Goal: Information Seeking & Learning: Find specific fact

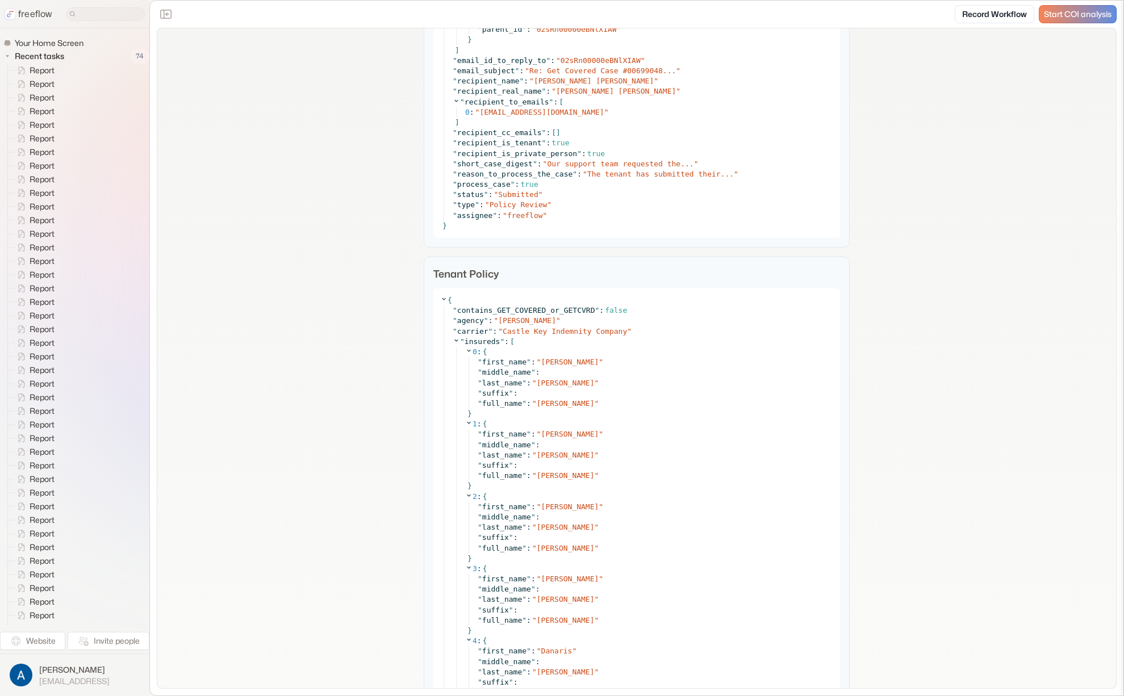
scroll to position [1619, 0]
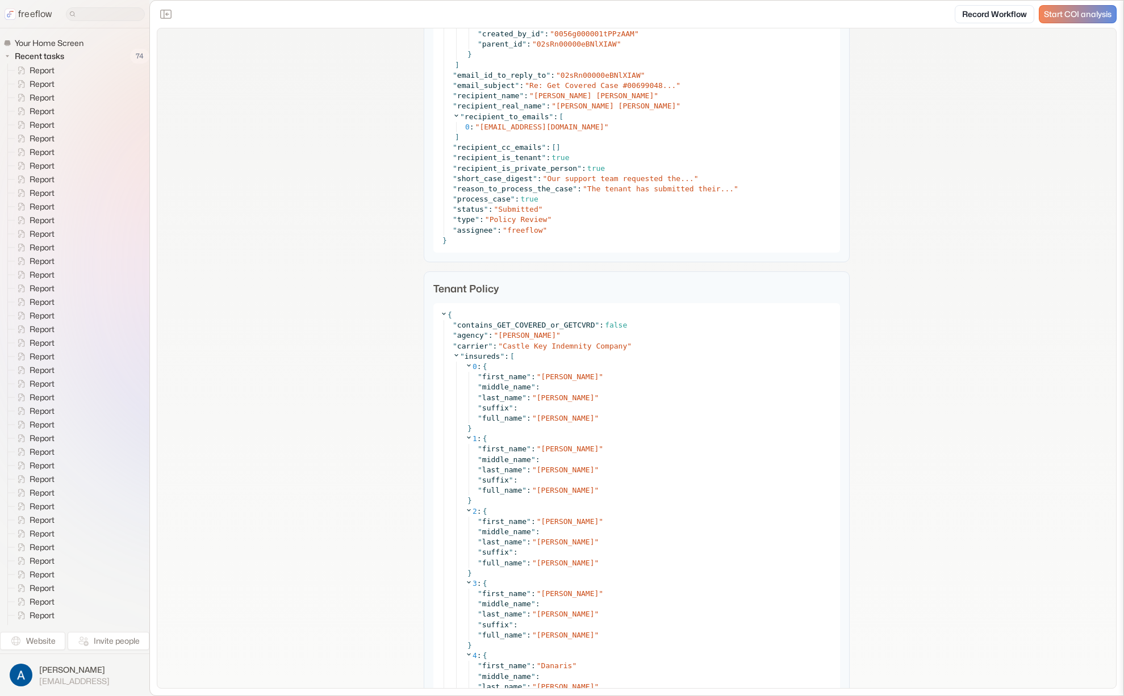
click at [433, 287] on p "Tenant Policy" at bounding box center [636, 288] width 407 height 15
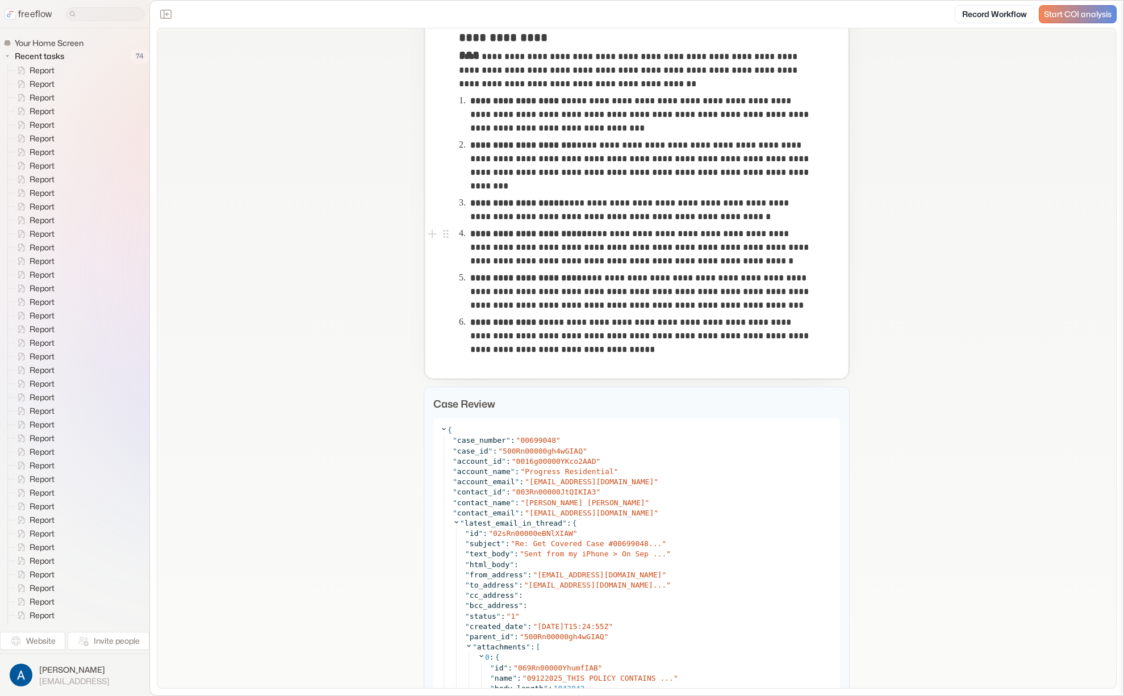
scroll to position [754, 0]
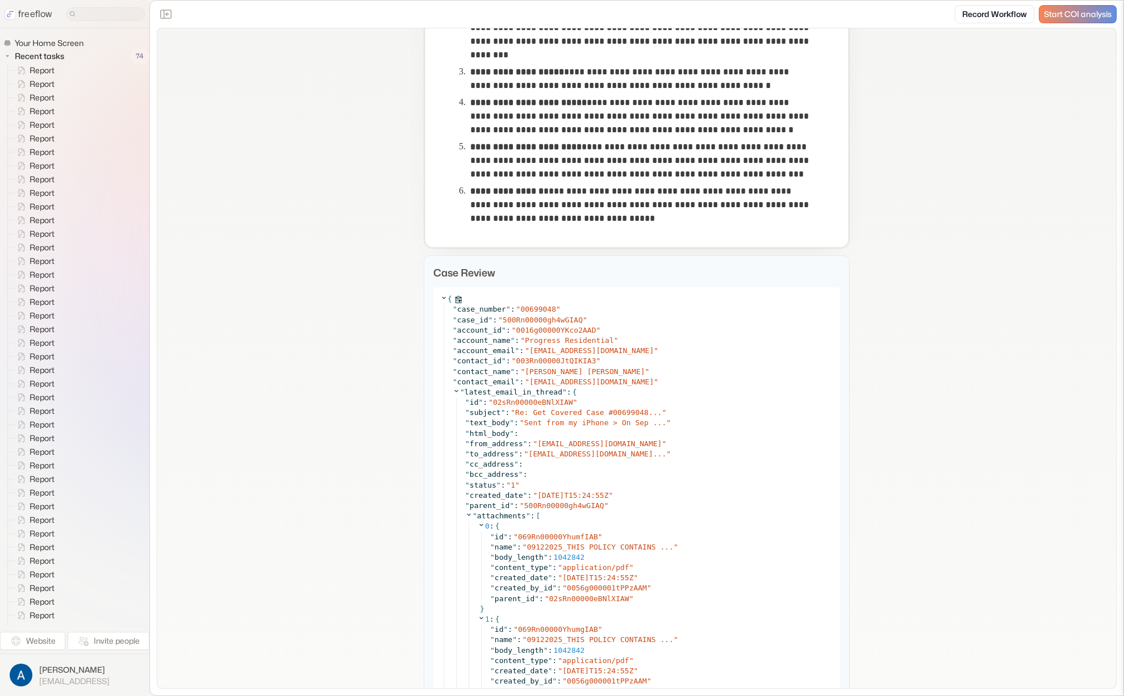
click at [440, 298] on icon at bounding box center [443, 297] width 7 height 7
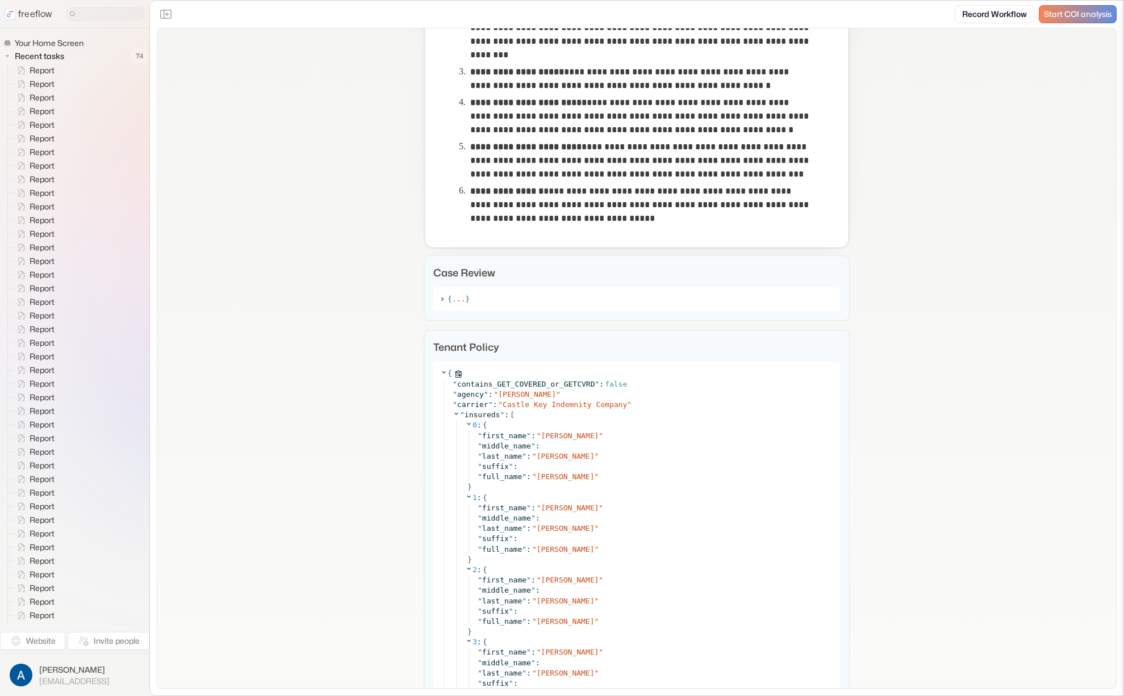
click at [440, 374] on icon at bounding box center [443, 372] width 7 height 7
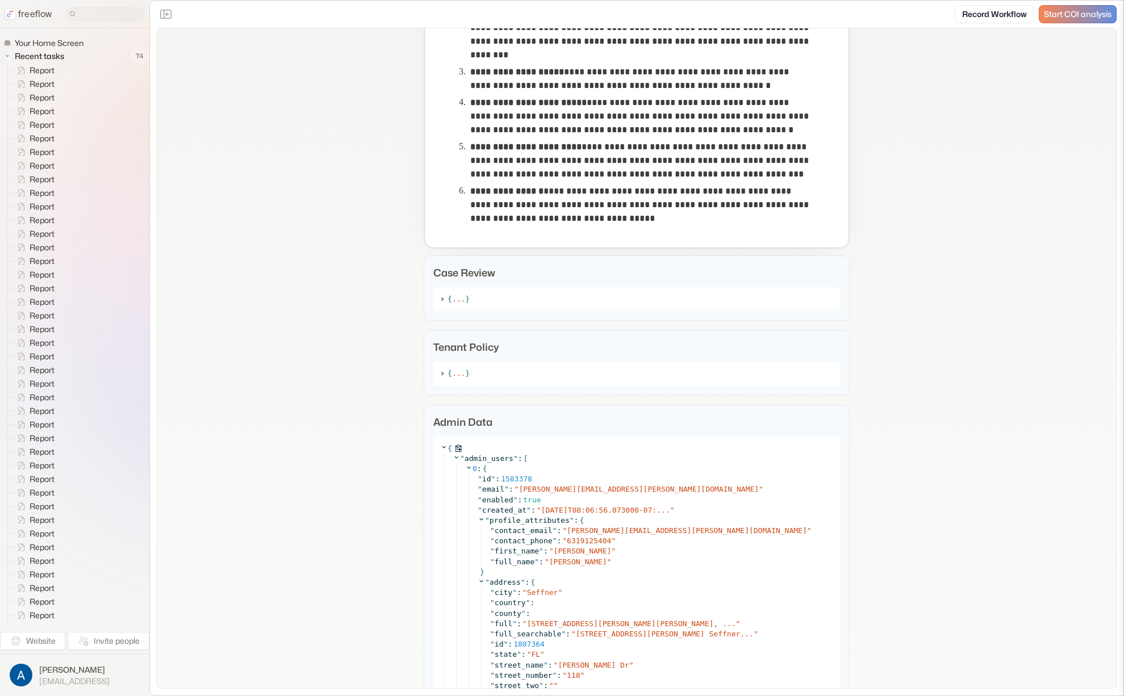
click at [440, 445] on icon at bounding box center [443, 447] width 7 height 7
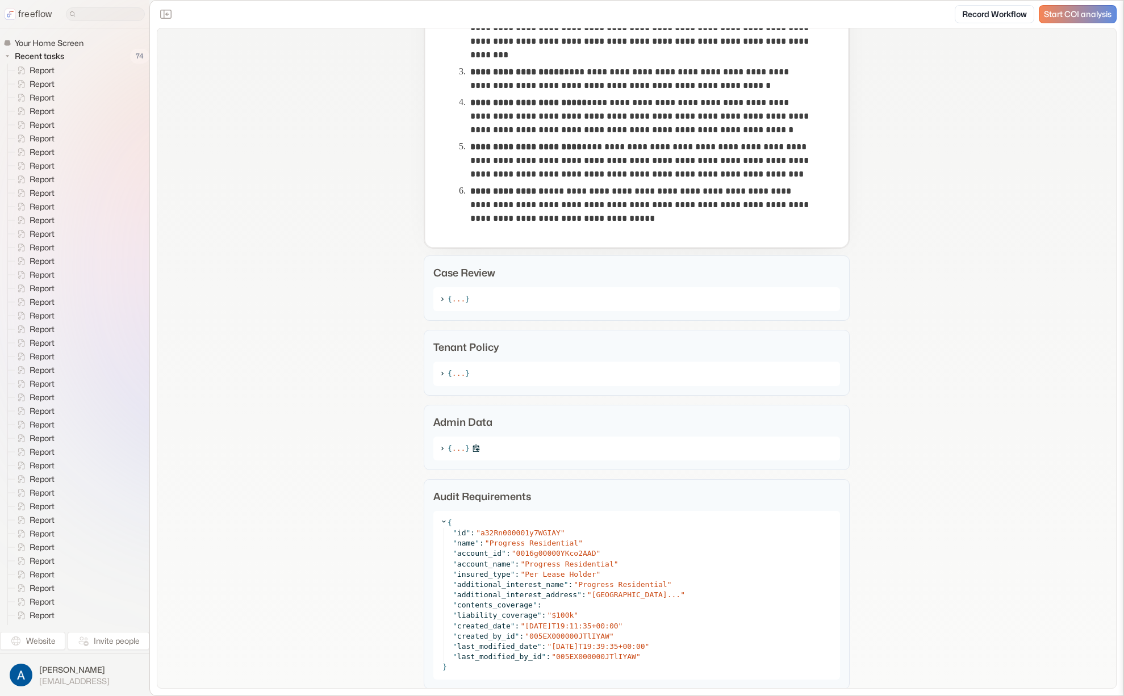
click at [439, 446] on icon at bounding box center [442, 448] width 7 height 7
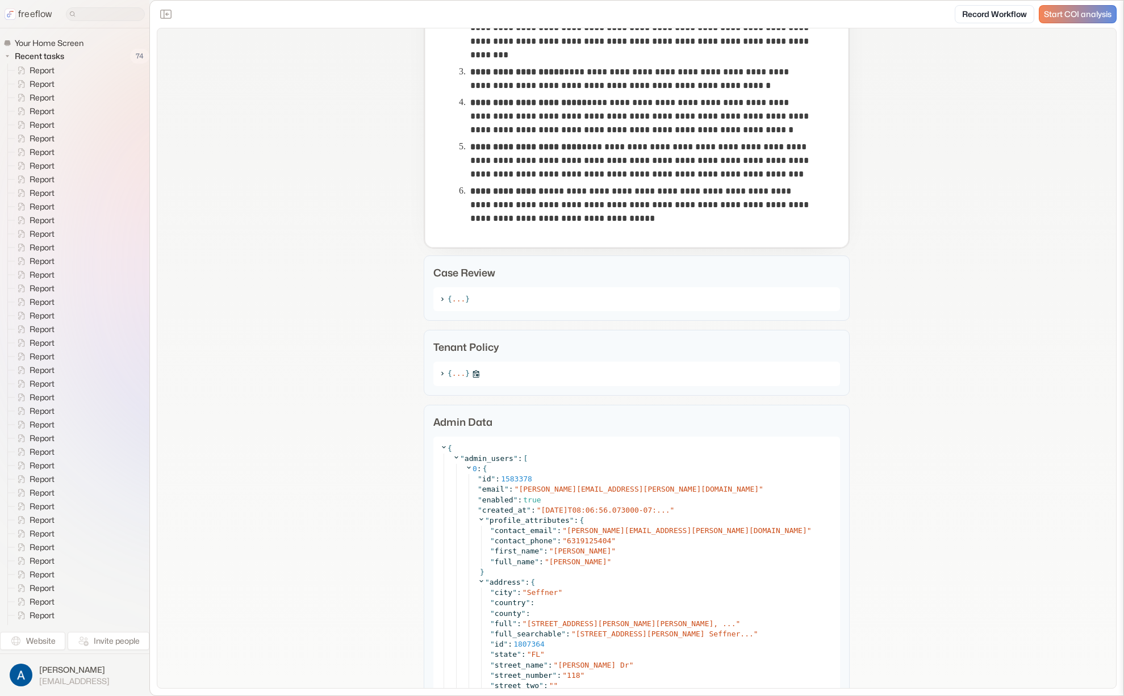
click at [439, 372] on icon at bounding box center [442, 373] width 7 height 7
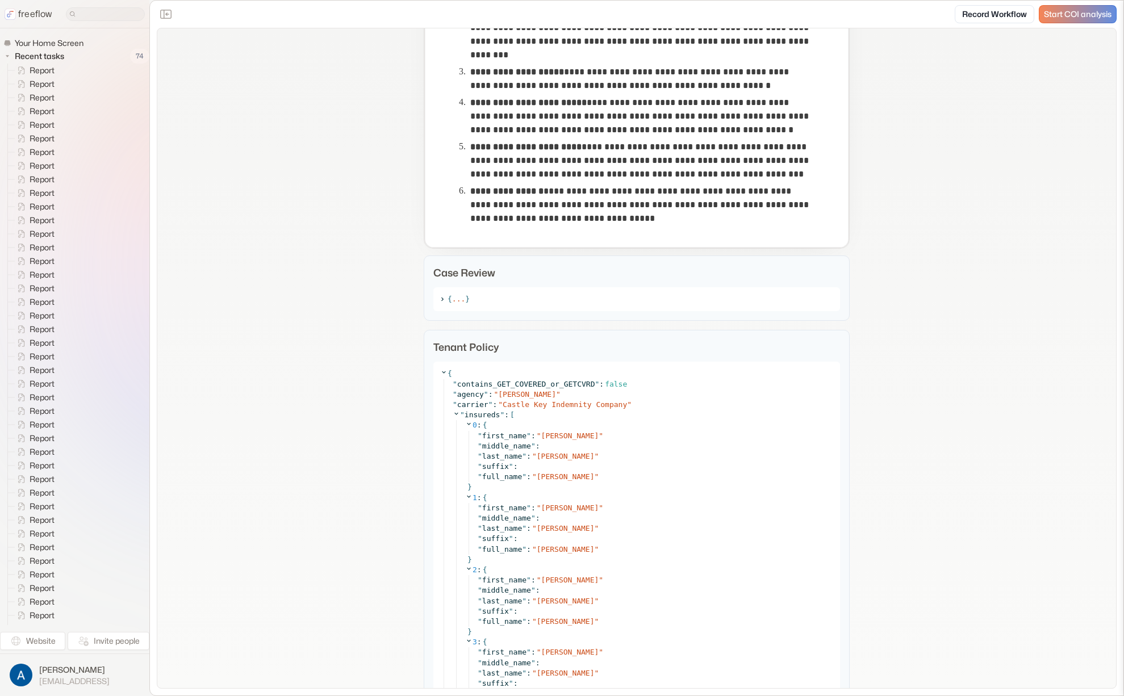
click at [438, 304] on div "{ ... }" at bounding box center [636, 299] width 407 height 24
click at [439, 296] on icon at bounding box center [442, 299] width 7 height 7
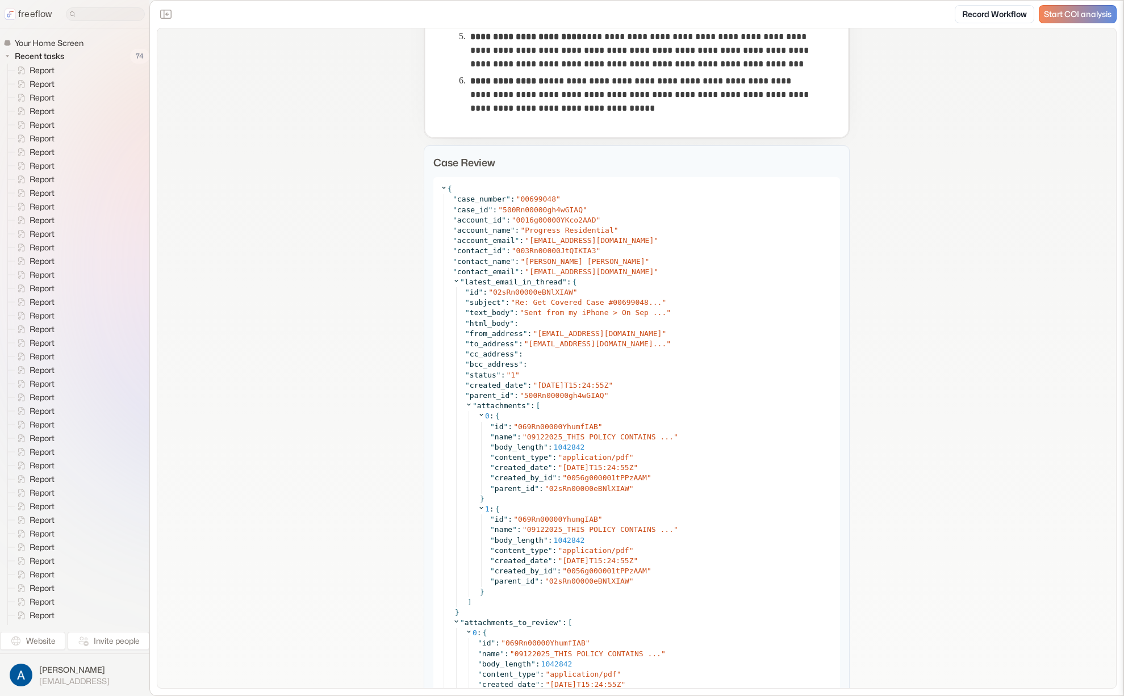
scroll to position [936, 0]
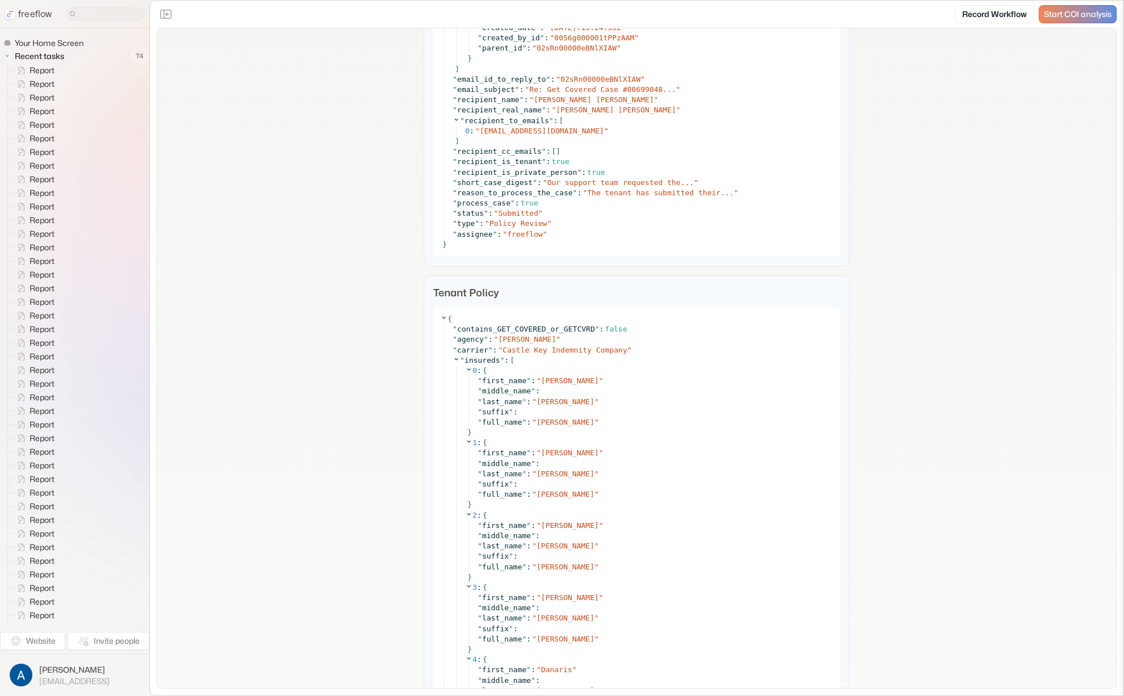
scroll to position [1834, 0]
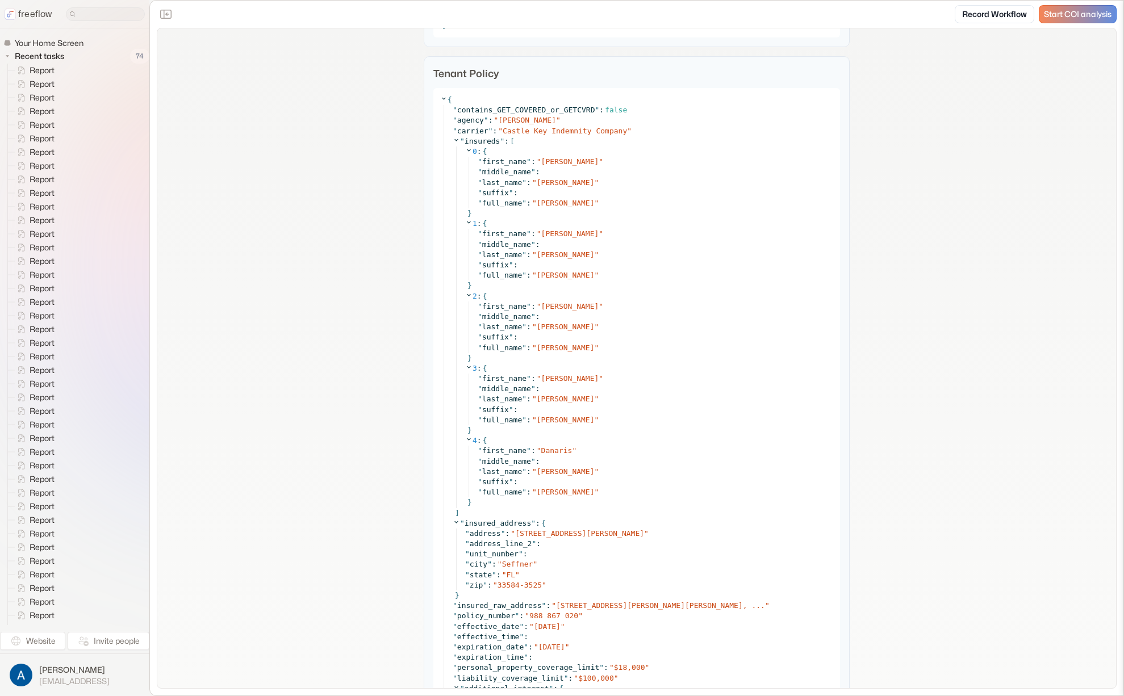
click at [453, 140] on icon at bounding box center [456, 139] width 7 height 7
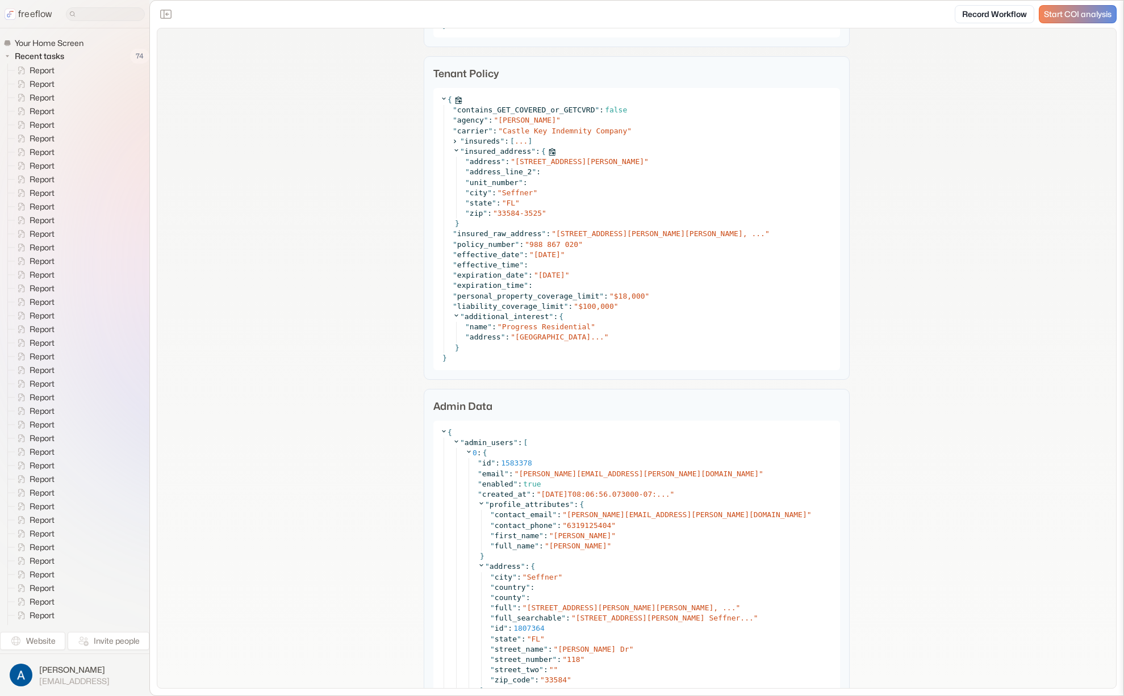
click at [453, 143] on icon at bounding box center [454, 140] width 7 height 7
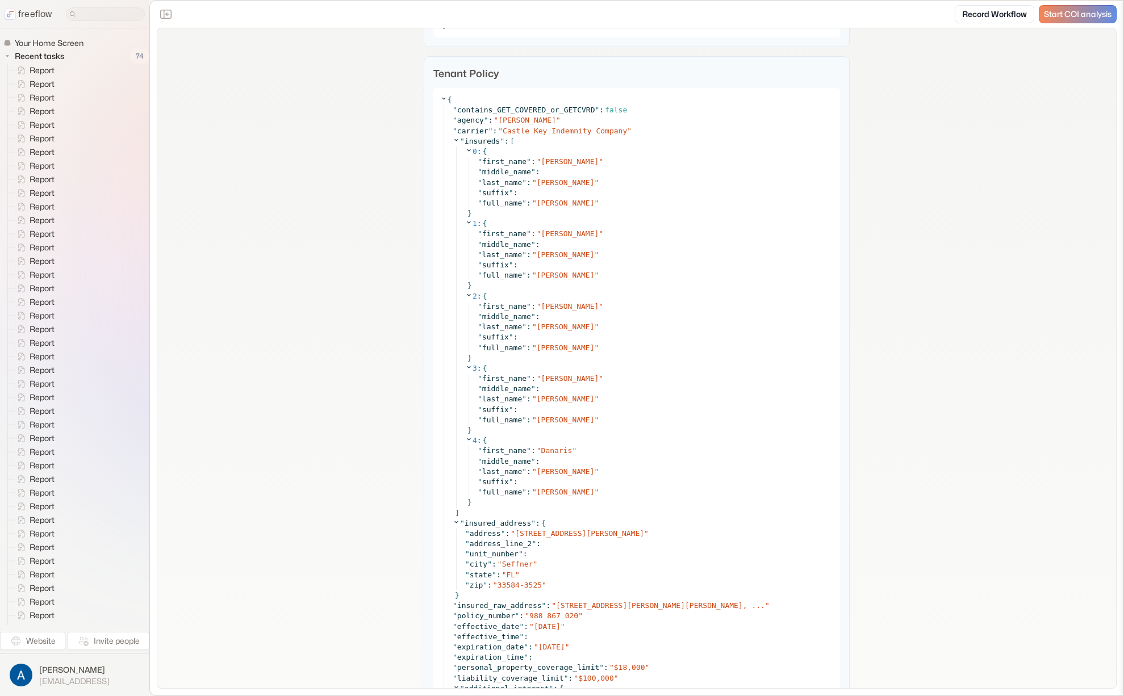
drag, startPoint x: 443, startPoint y: 75, endPoint x: 498, endPoint y: 75, distance: 55.1
click at [498, 75] on p "Tenant Policy" at bounding box center [636, 73] width 407 height 15
drag, startPoint x: 464, startPoint y: 75, endPoint x: 436, endPoint y: 77, distance: 27.4
click at [436, 77] on p "Tenant Policy" at bounding box center [636, 73] width 407 height 15
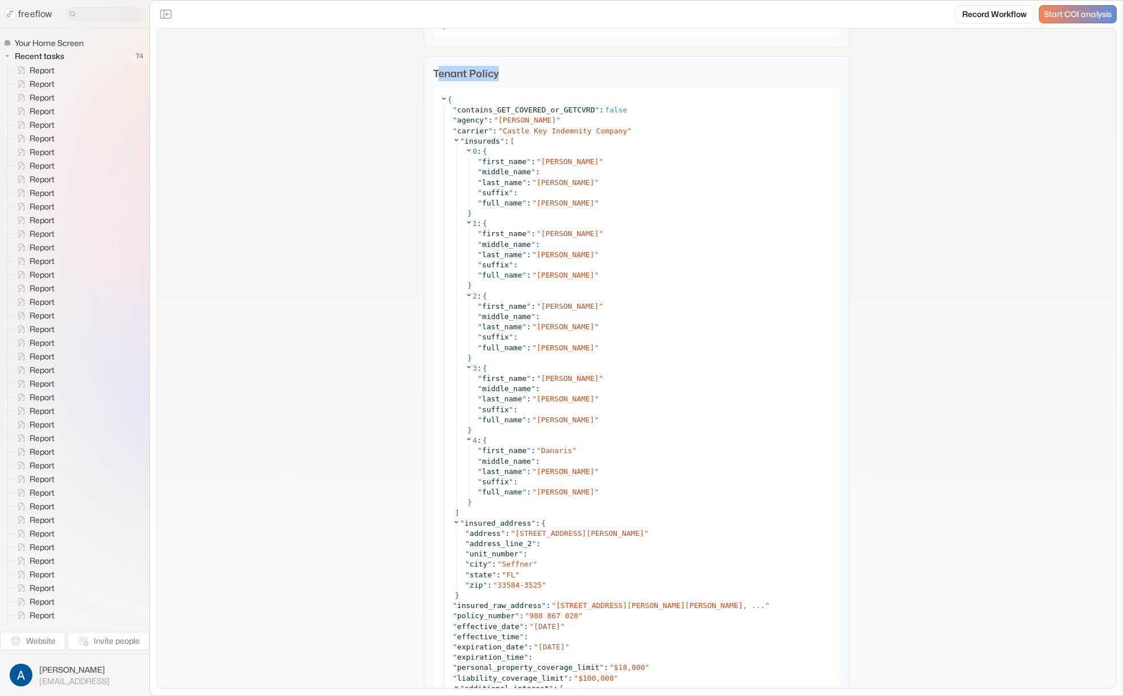
drag, startPoint x: 434, startPoint y: 76, endPoint x: 518, endPoint y: 74, distance: 83.5
click at [518, 74] on p "Tenant Policy" at bounding box center [636, 73] width 407 height 15
drag, startPoint x: 518, startPoint y: 74, endPoint x: 423, endPoint y: 79, distance: 94.4
click at [433, 78] on p "Tenant Policy" at bounding box center [636, 73] width 407 height 15
click at [424, 79] on div "Tenant Policy { " contains_GET_COVERED_or_GETCVRD " : false " agency " : " Jeff…" at bounding box center [637, 404] width 426 height 696
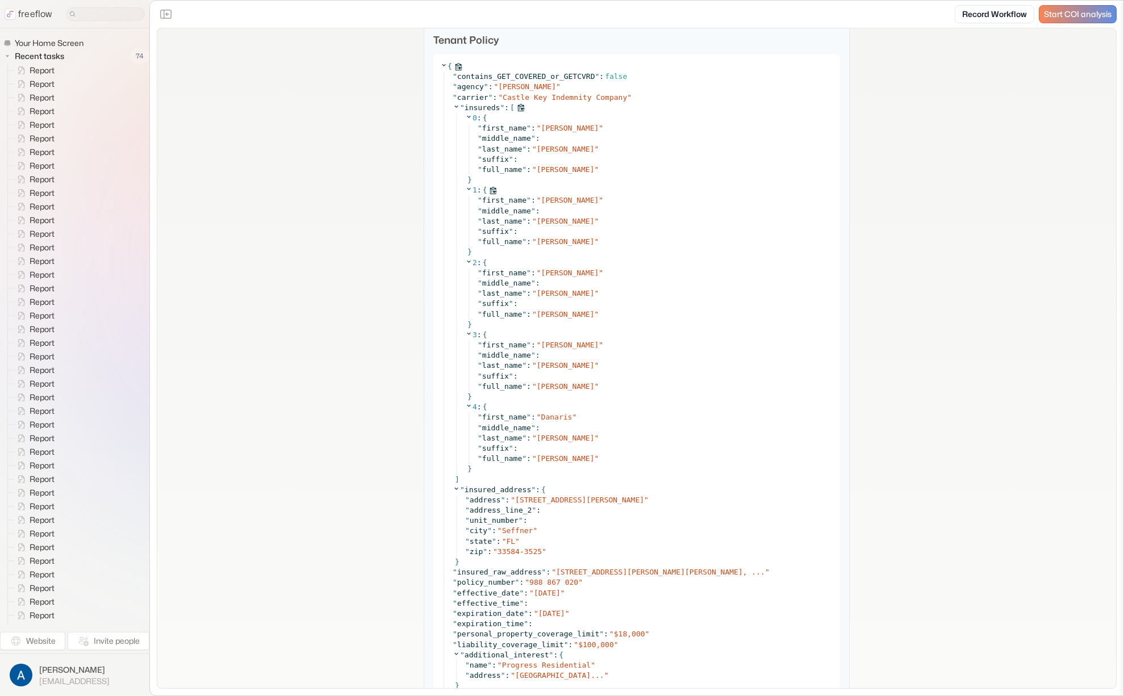
scroll to position [1859, 0]
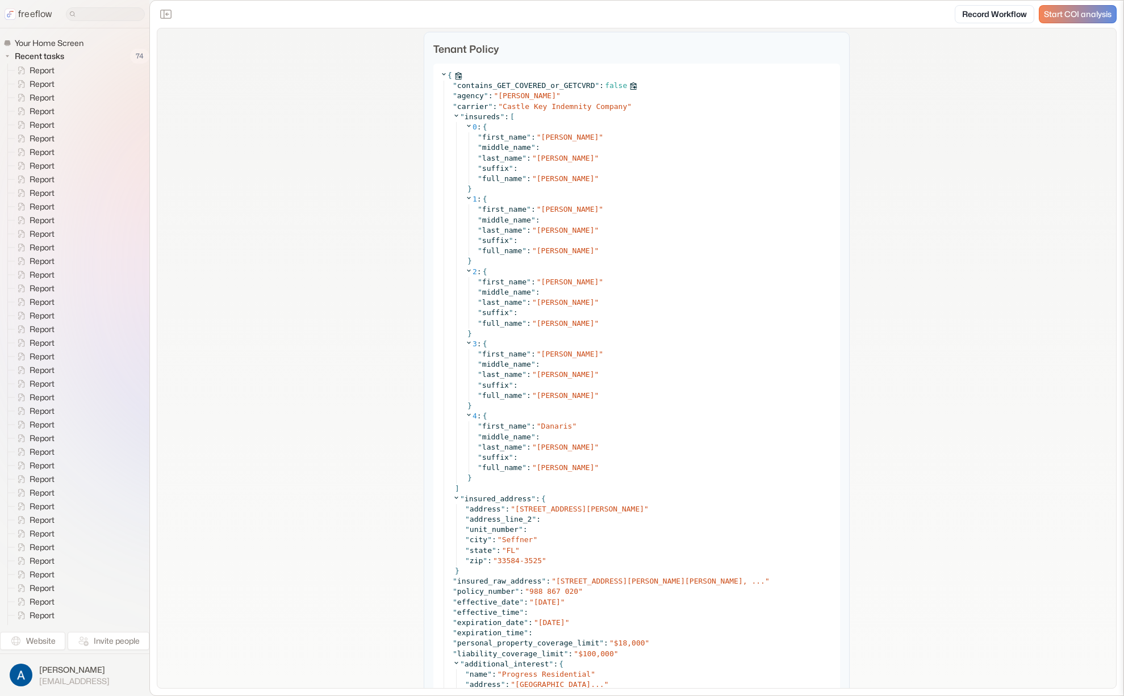
click at [463, 84] on span "contains_GET_COVERED_or_GETCVRD" at bounding box center [526, 85] width 138 height 9
drag, startPoint x: 493, startPoint y: 95, endPoint x: 527, endPoint y: 97, distance: 34.1
click at [527, 97] on div "" agency " : " Jeff Ard "" at bounding box center [643, 96] width 381 height 10
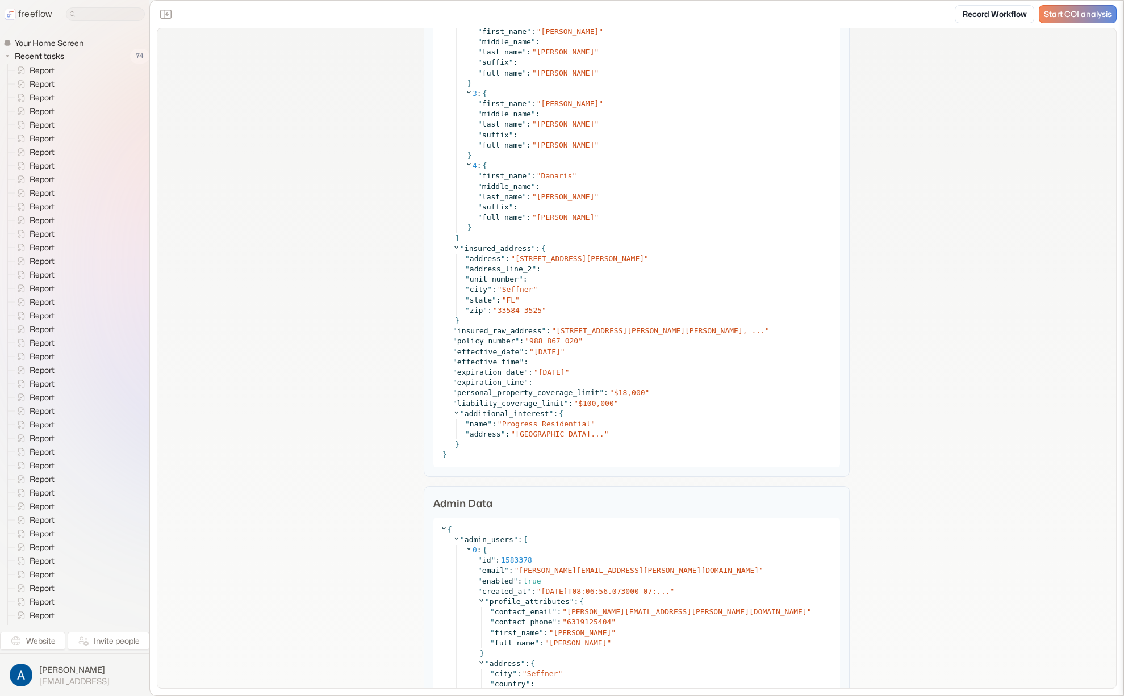
scroll to position [2118, 0]
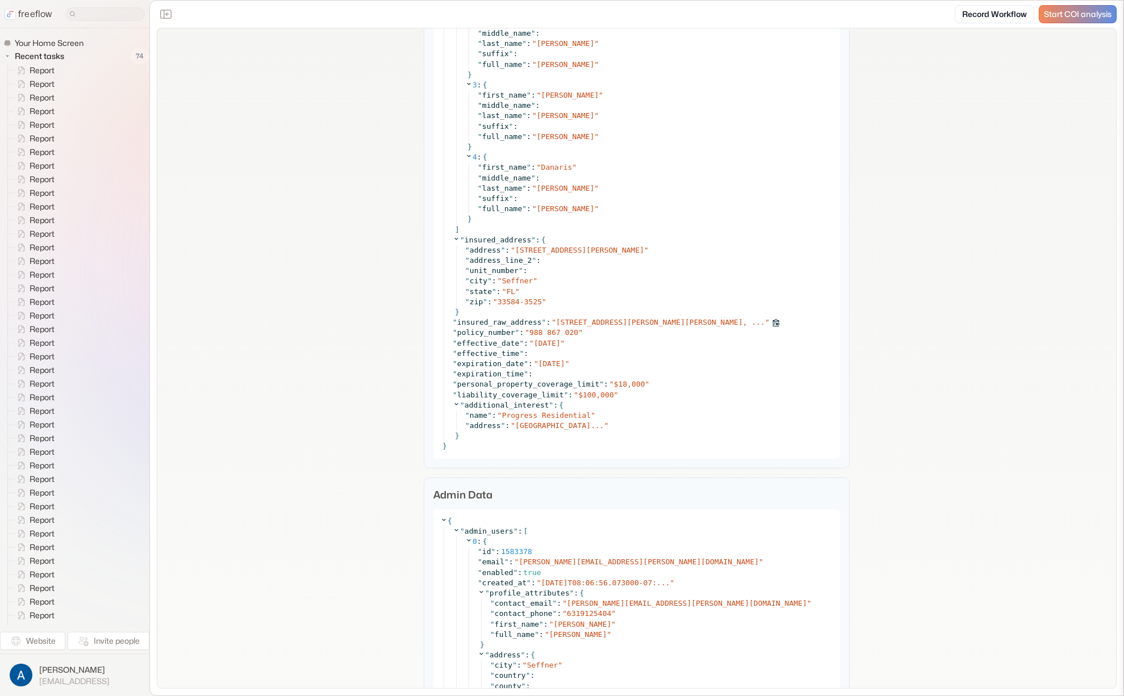
click at [693, 322] on span "118 Serena Ridge Dr, Seffner, ..." at bounding box center [660, 322] width 209 height 9
drag, startPoint x: 653, startPoint y: 427, endPoint x: 653, endPoint y: 441, distance: 14.2
click at [604, 428] on span "[GEOGRAPHIC_DATA]..." at bounding box center [559, 426] width 89 height 9
click at [756, 323] on icon at bounding box center [753, 322] width 7 height 7
click at [753, 324] on icon at bounding box center [753, 322] width 7 height 7
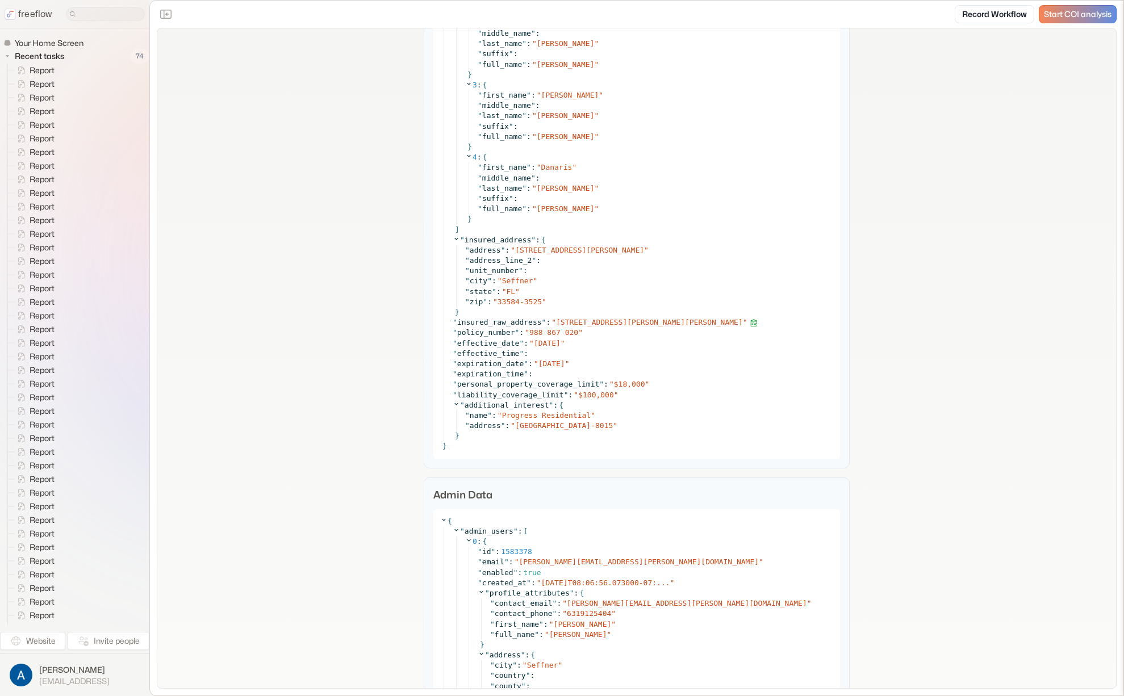
click at [704, 319] on span "118 Serena Ridge Dr, Seffner, FL 33584-3525" at bounding box center [649, 322] width 187 height 9
click at [613, 425] on span "PO Box 660121, Dallas, TX 75266-8015" at bounding box center [564, 426] width 98 height 9
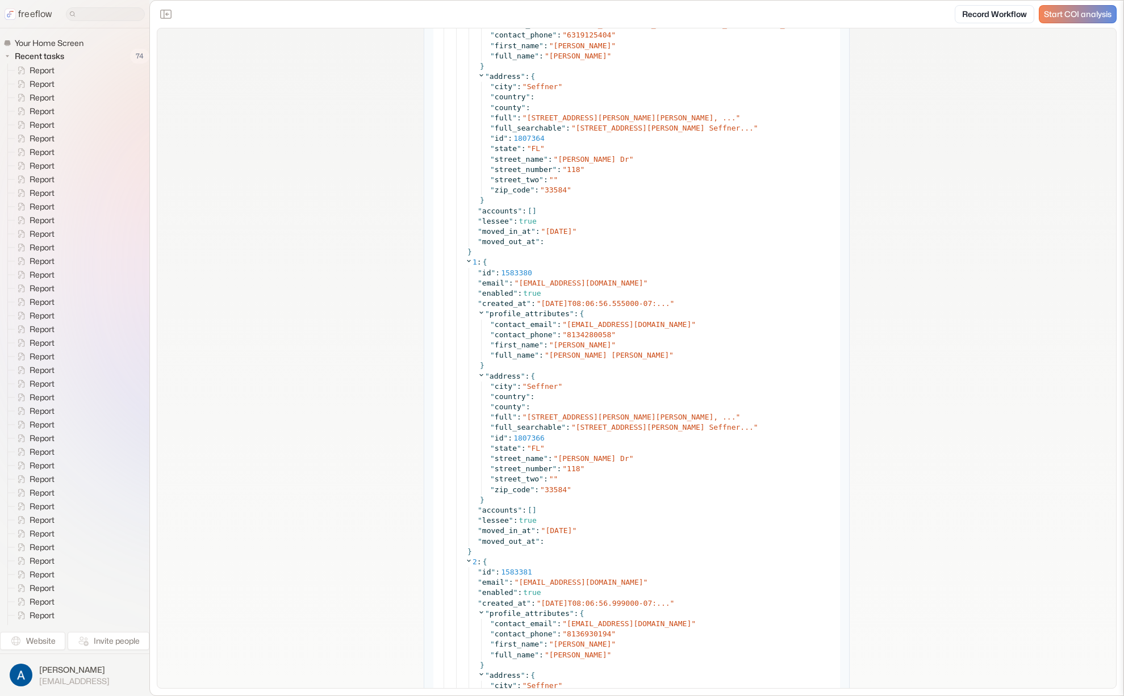
scroll to position [2473, 0]
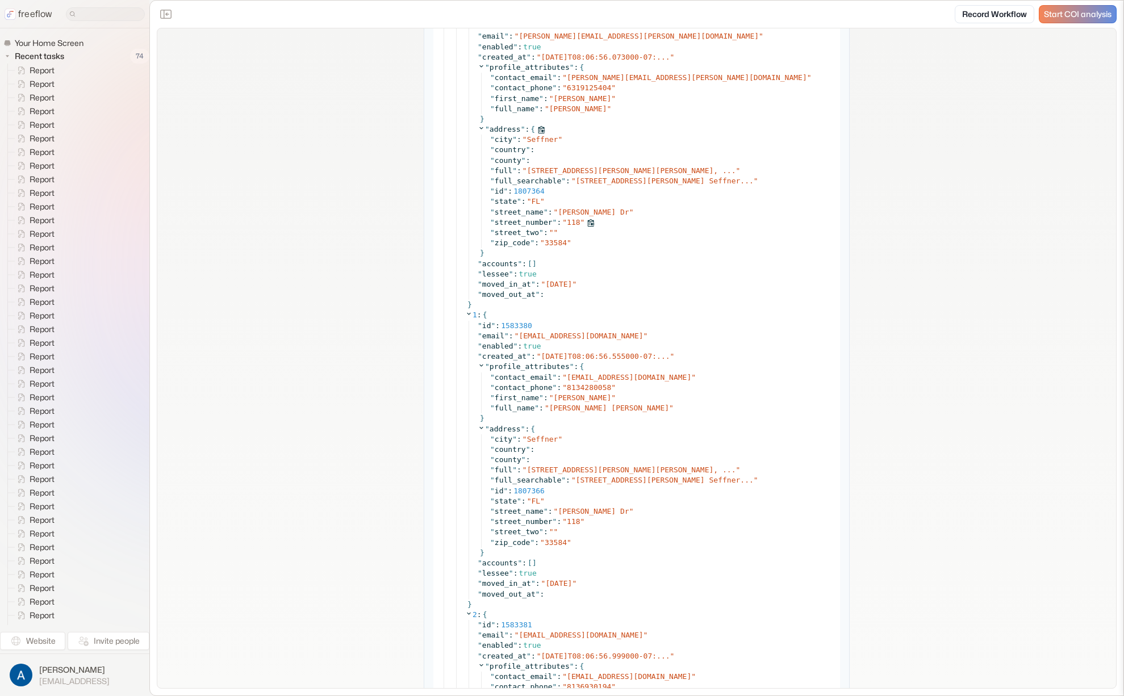
scroll to position [2646, 0]
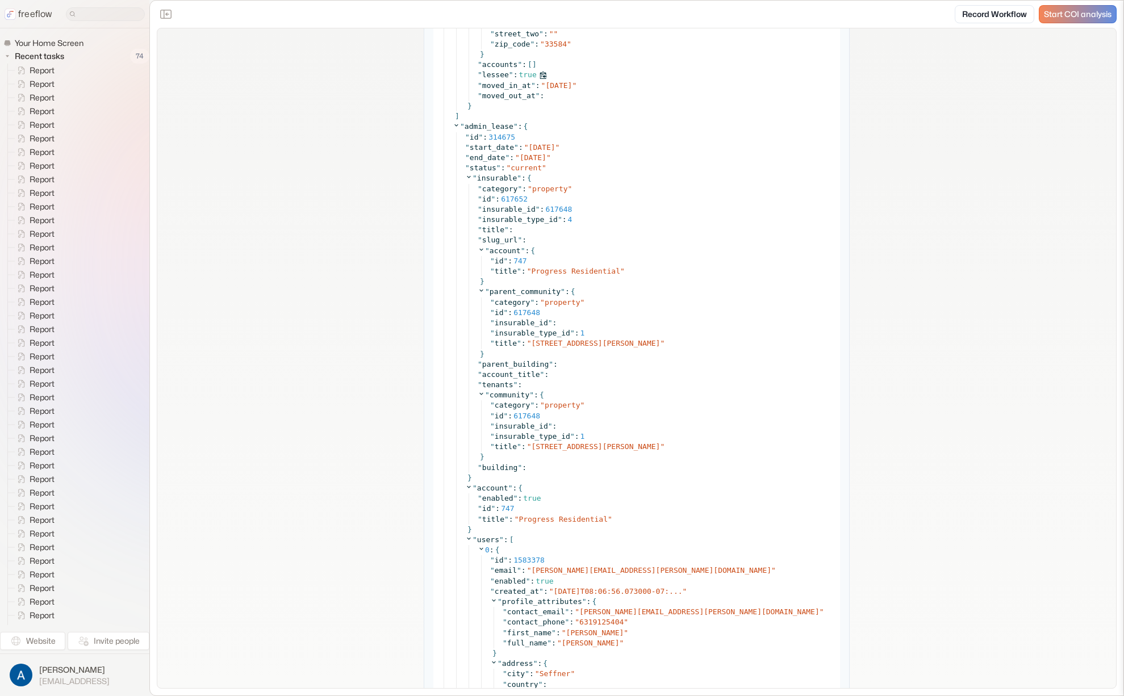
scroll to position [4042, 0]
click at [454, 125] on icon at bounding box center [456, 125] width 4 height 2
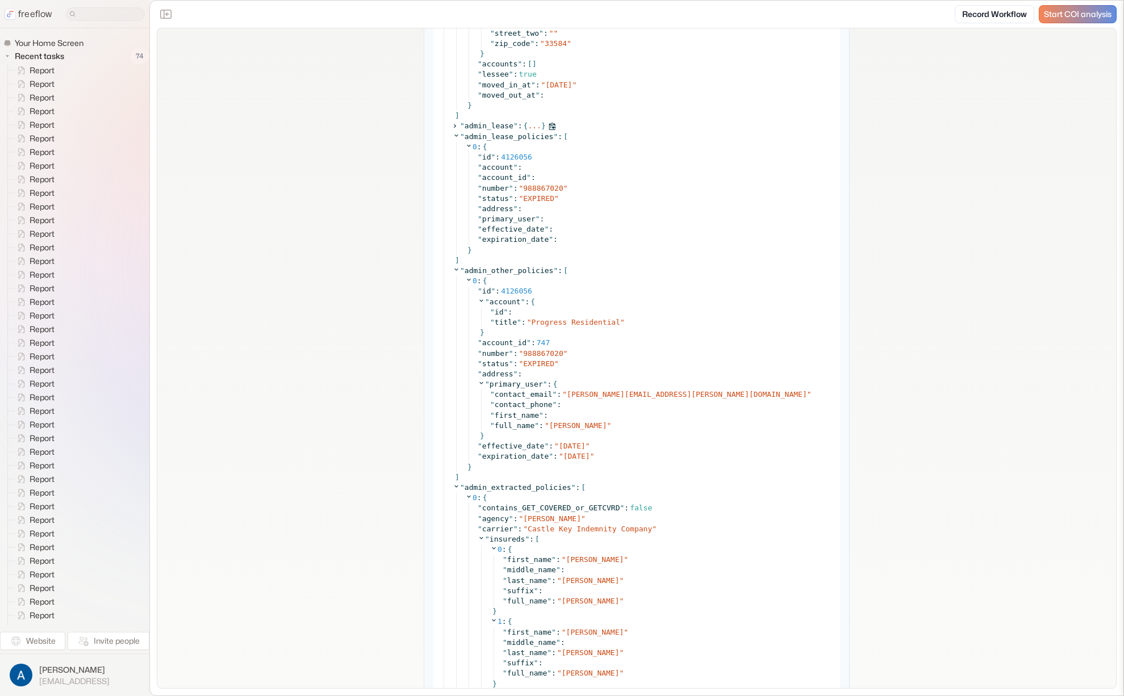
click at [455, 126] on span at bounding box center [456, 126] width 10 height 7
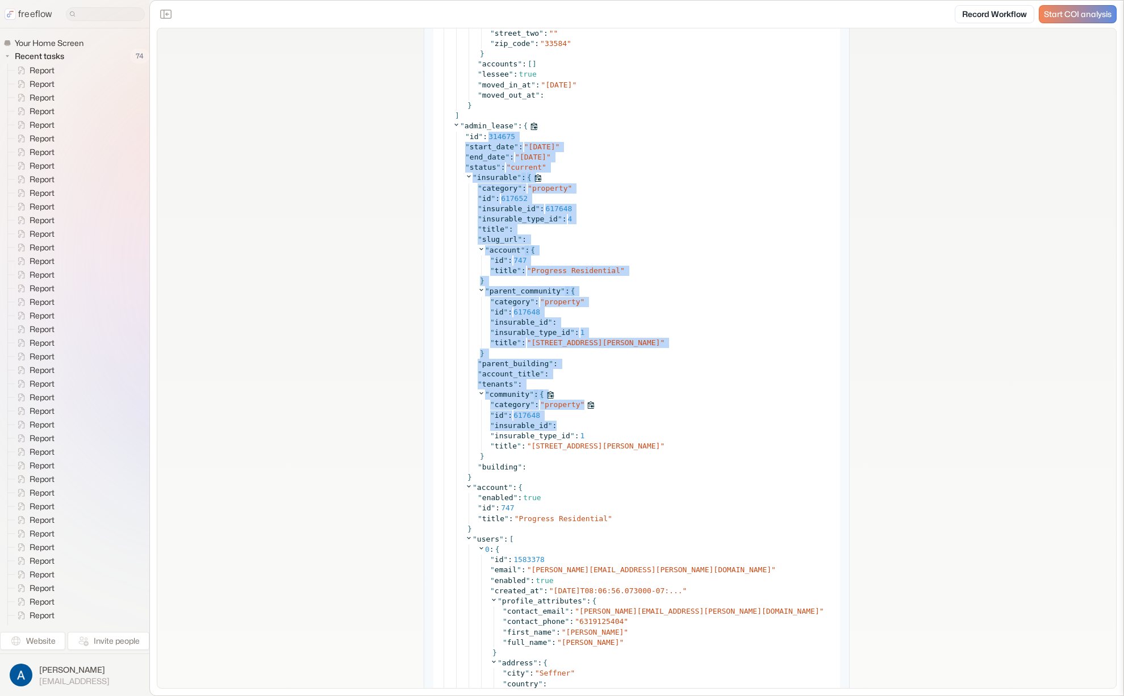
drag, startPoint x: 495, startPoint y: 162, endPoint x: 653, endPoint y: 440, distance: 320.0
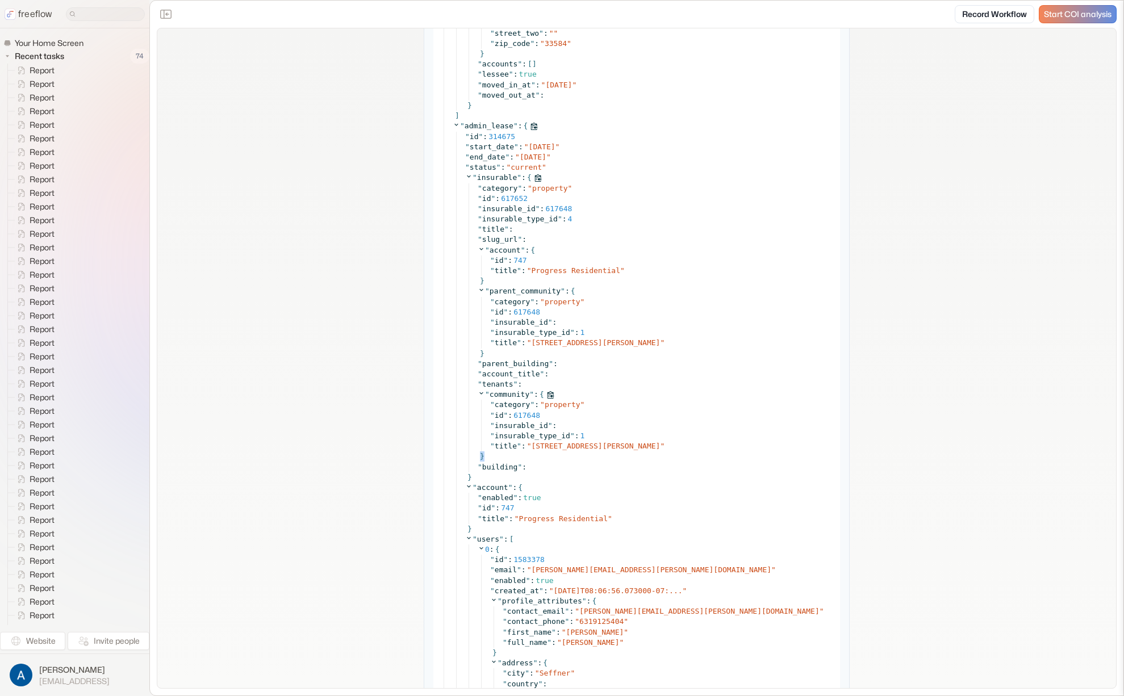
click at [1053, 452] on div "**********" at bounding box center [636, 244] width 959 height 8515
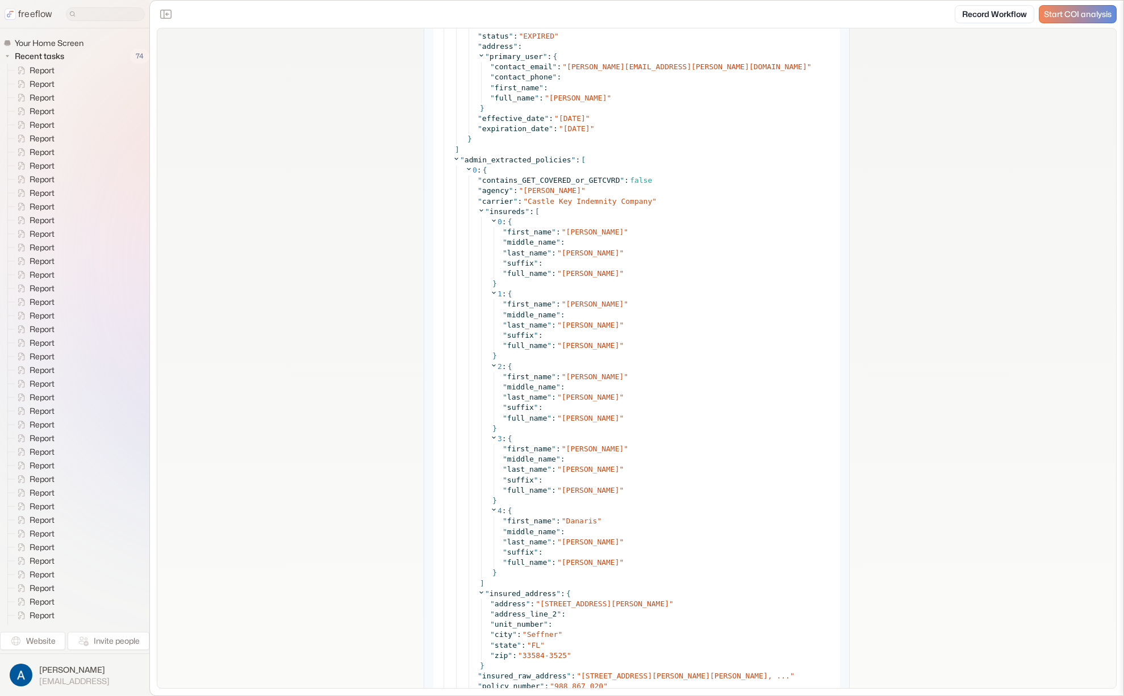
scroll to position [6444, 0]
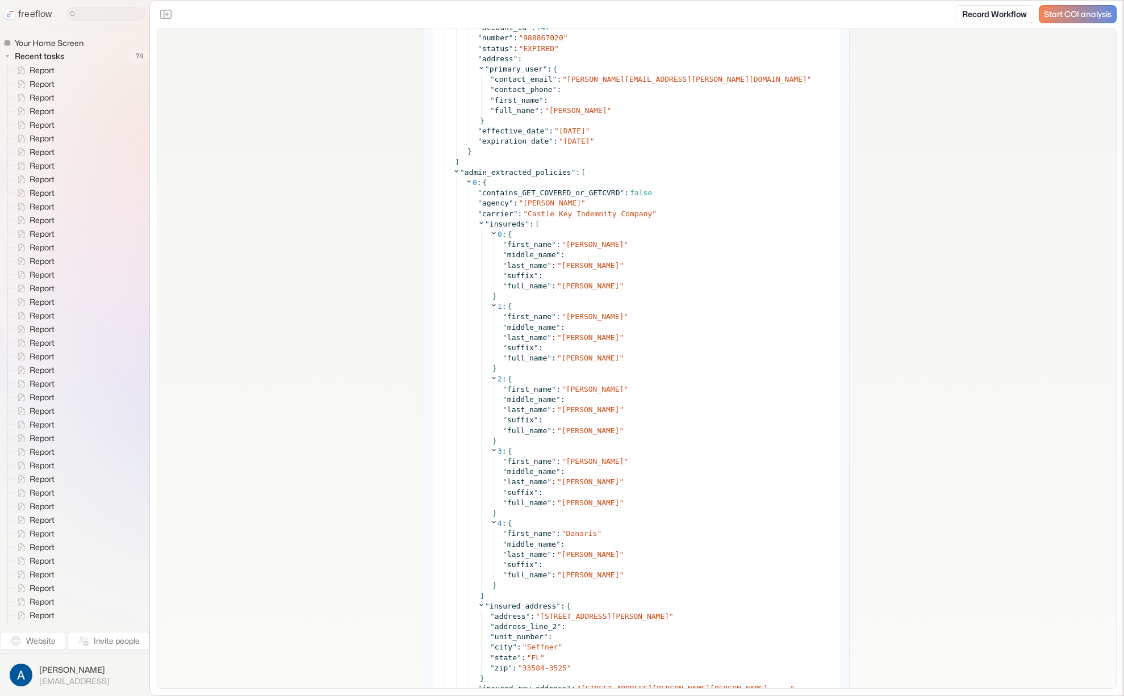
click at [465, 183] on icon at bounding box center [468, 181] width 7 height 7
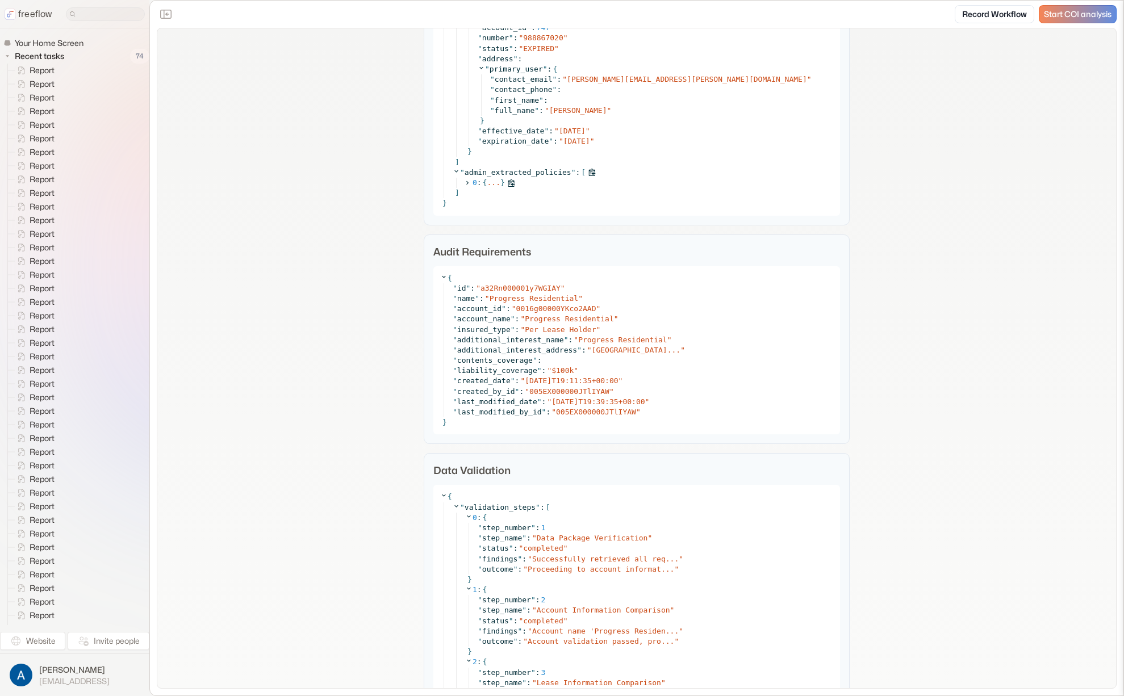
click at [466, 183] on icon at bounding box center [467, 183] width 7 height 7
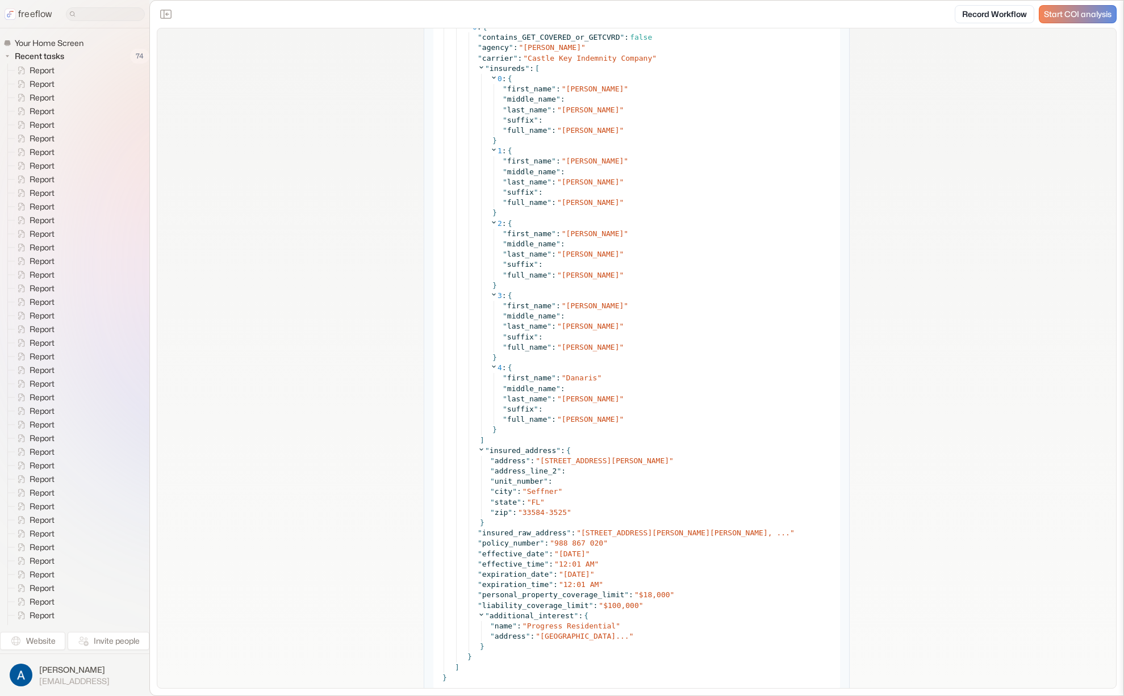
scroll to position [6602, 0]
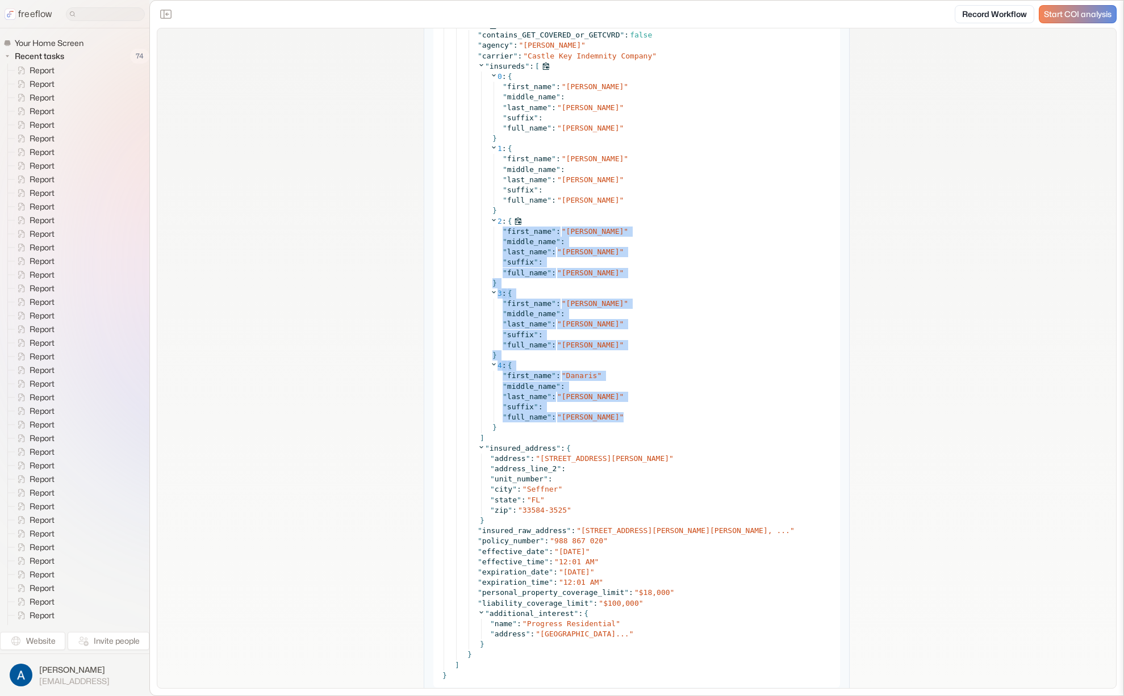
drag, startPoint x: 632, startPoint y: 398, endPoint x: 713, endPoint y: 241, distance: 176.1
click at [631, 216] on div "0 : { " first_name " : " Gabriel " " middle_name " : " last_name " : " Quinones…" at bounding box center [657, 253] width 352 height 362
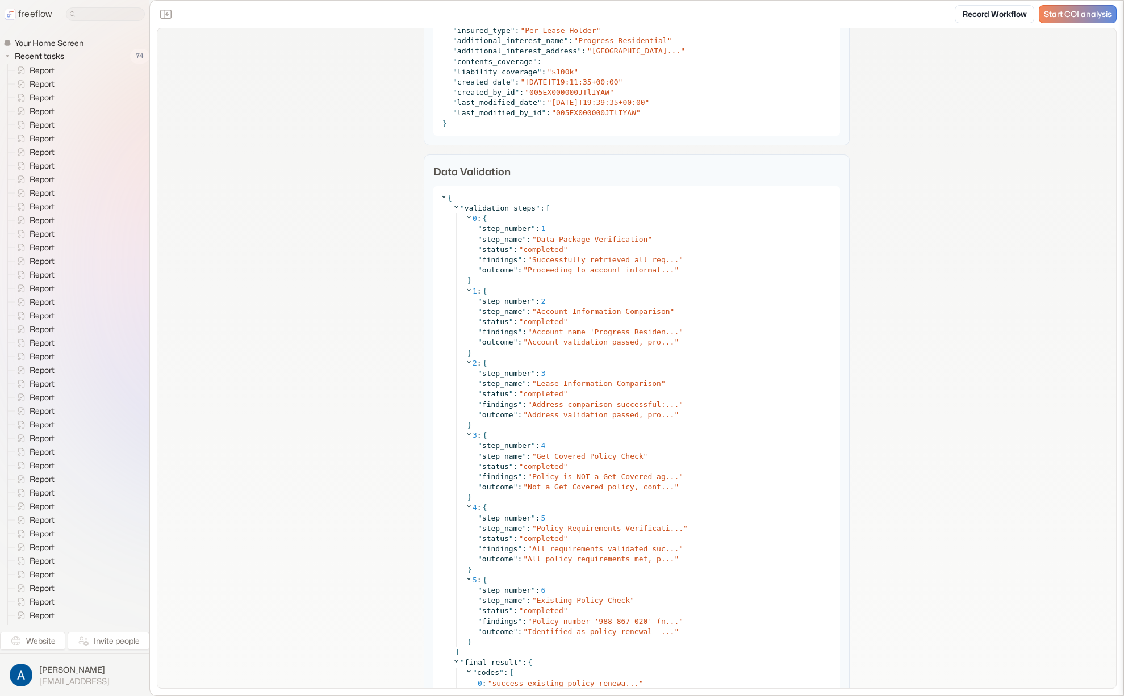
scroll to position [7646, 0]
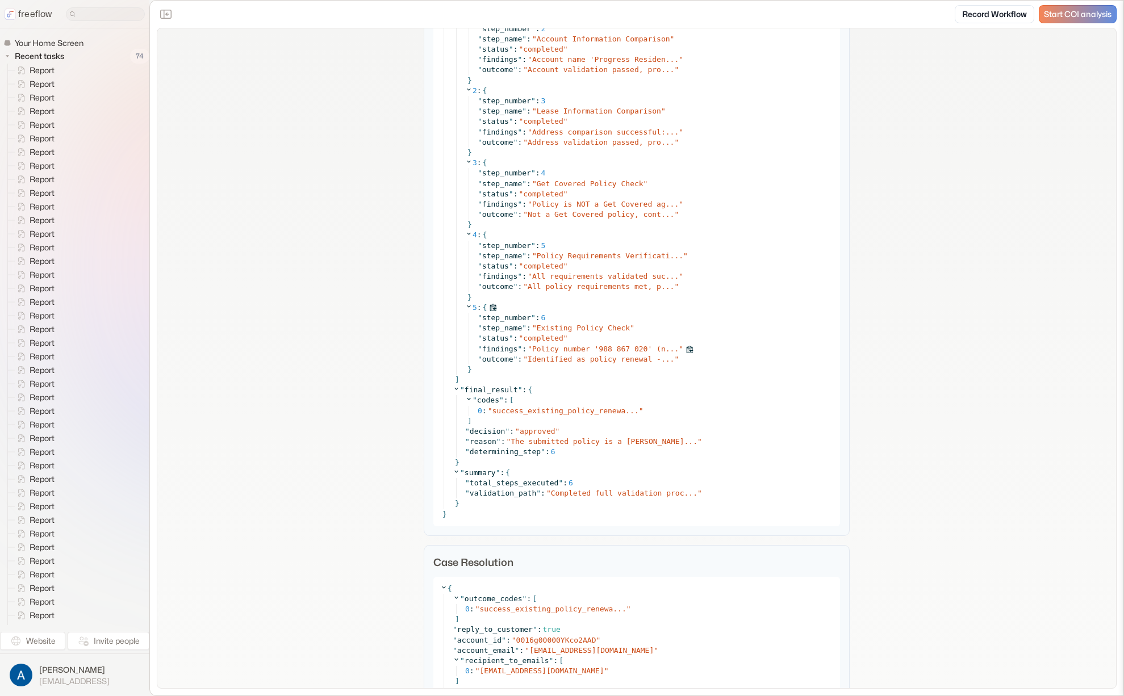
click at [669, 348] on span "Policy number '988 867 020' (n..." at bounding box center [605, 349] width 147 height 9
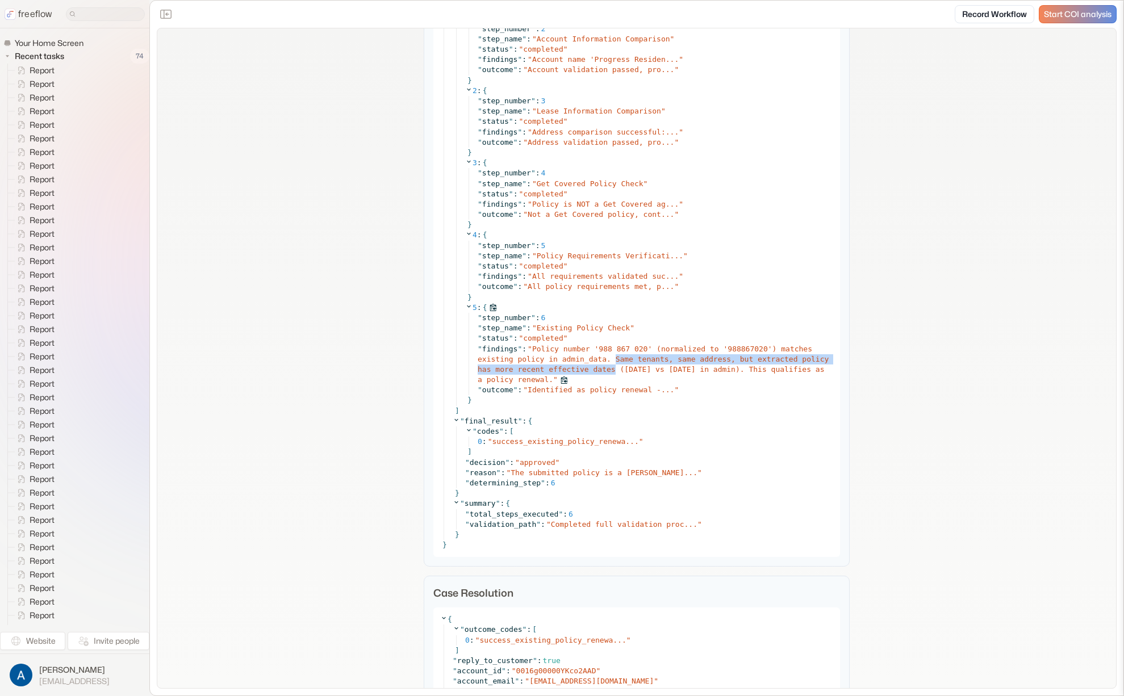
drag, startPoint x: 612, startPoint y: 364, endPoint x: 610, endPoint y: 372, distance: 8.7
click at [610, 372] on span "Policy number '988 867 020' (normalized to '988867020') matches existing policy…" at bounding box center [653, 365] width 351 height 40
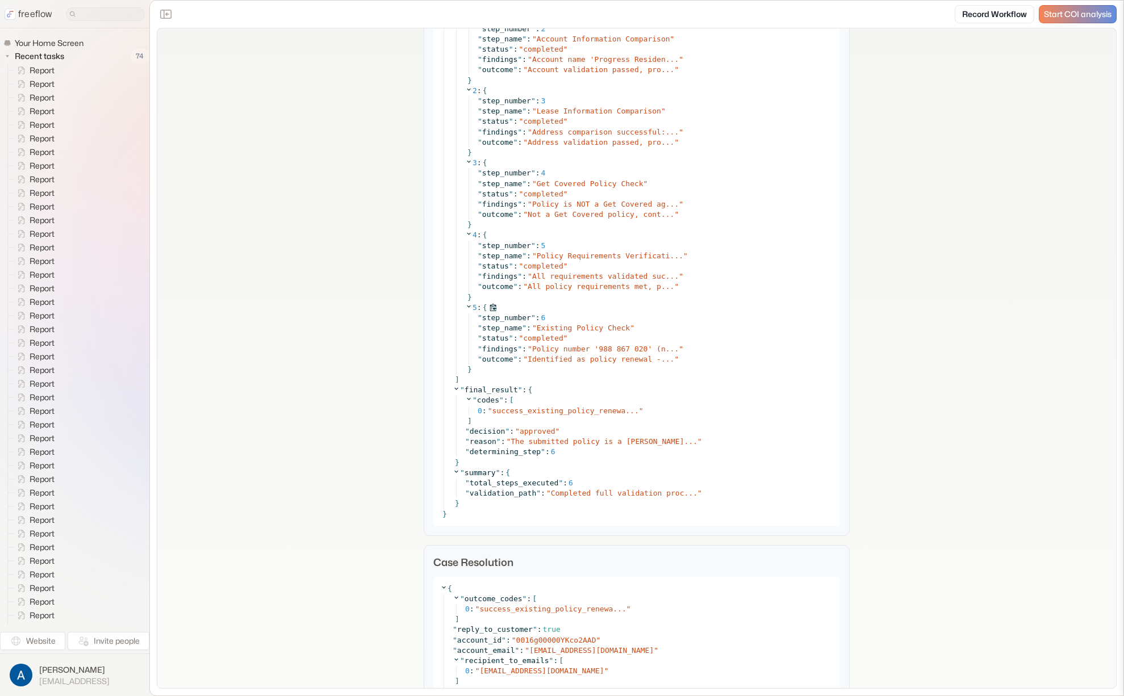
click at [619, 363] on span "Identified as policy renewal -..." at bounding box center [601, 359] width 147 height 9
click at [619, 345] on span "Policy number '988 867 020' (n..." at bounding box center [605, 349] width 147 height 9
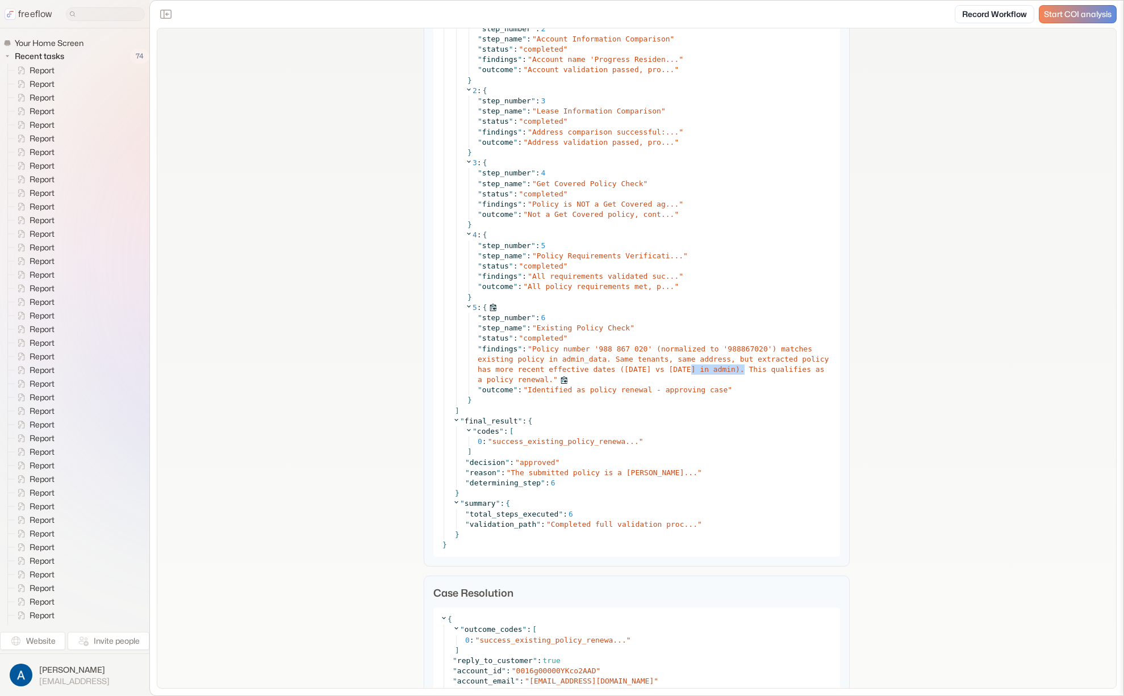
drag, startPoint x: 691, startPoint y: 370, endPoint x: 739, endPoint y: 370, distance: 47.7
click at [739, 370] on span "Policy number '988 867 020' (normalized to '988867020') matches existing policy…" at bounding box center [653, 365] width 351 height 40
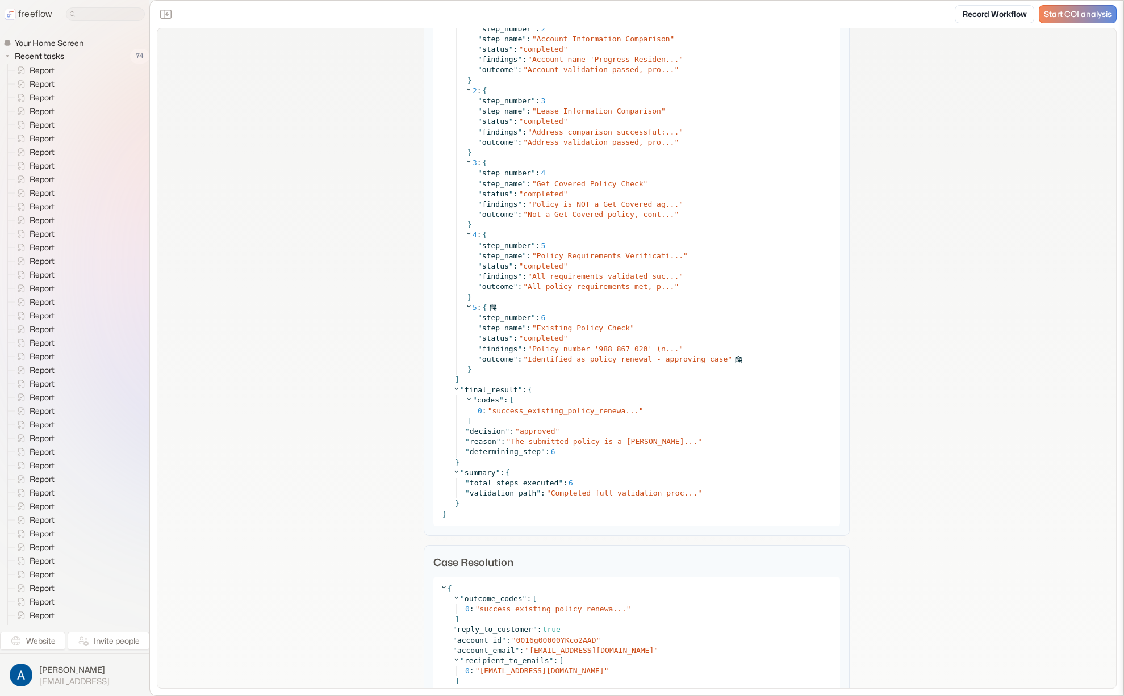
click at [679, 357] on span "Identified as policy renewal - approving case" at bounding box center [628, 359] width 200 height 9
click at [673, 348] on span "Policy number '988 867 020' (n..." at bounding box center [605, 349] width 147 height 9
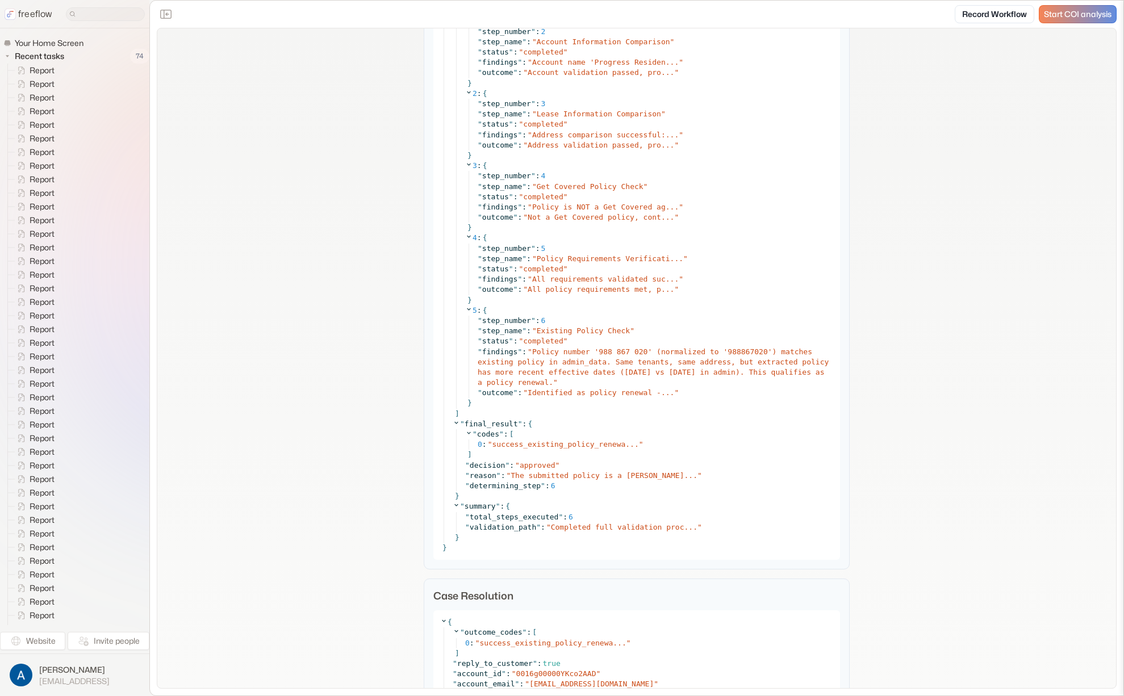
scroll to position [7886, 0]
